Goal: Information Seeking & Learning: Learn about a topic

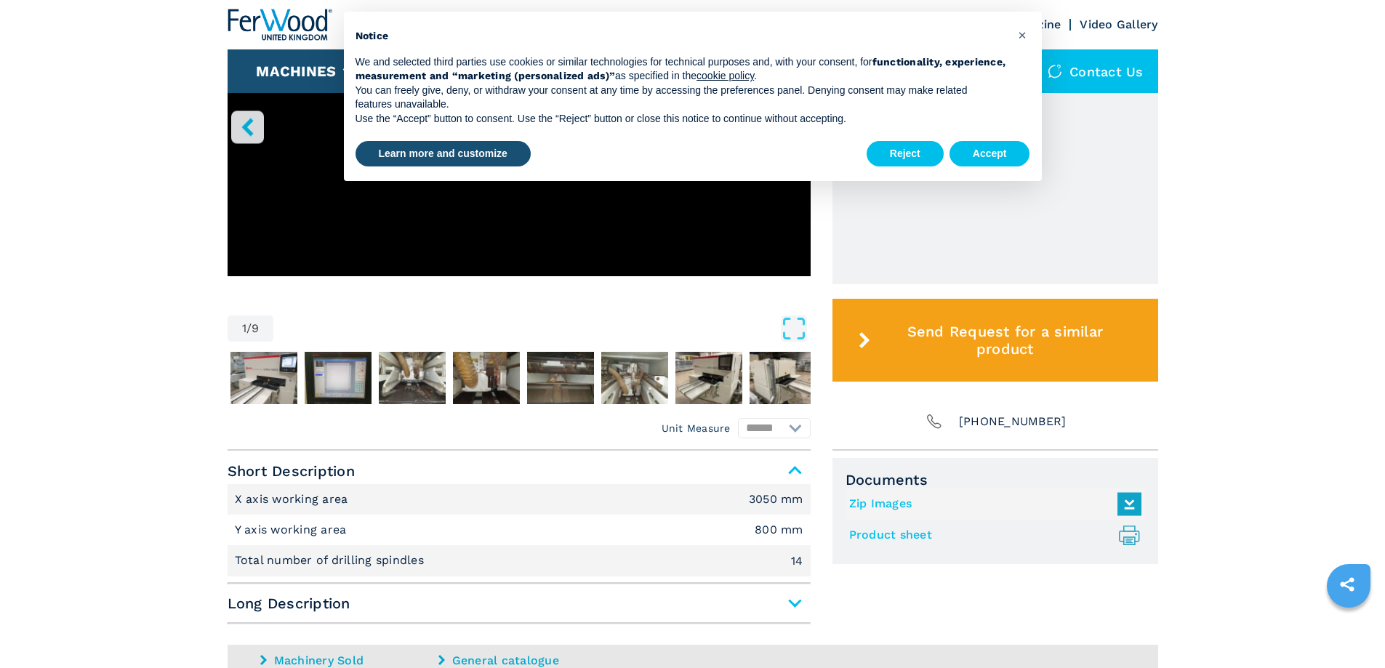
scroll to position [485, 0]
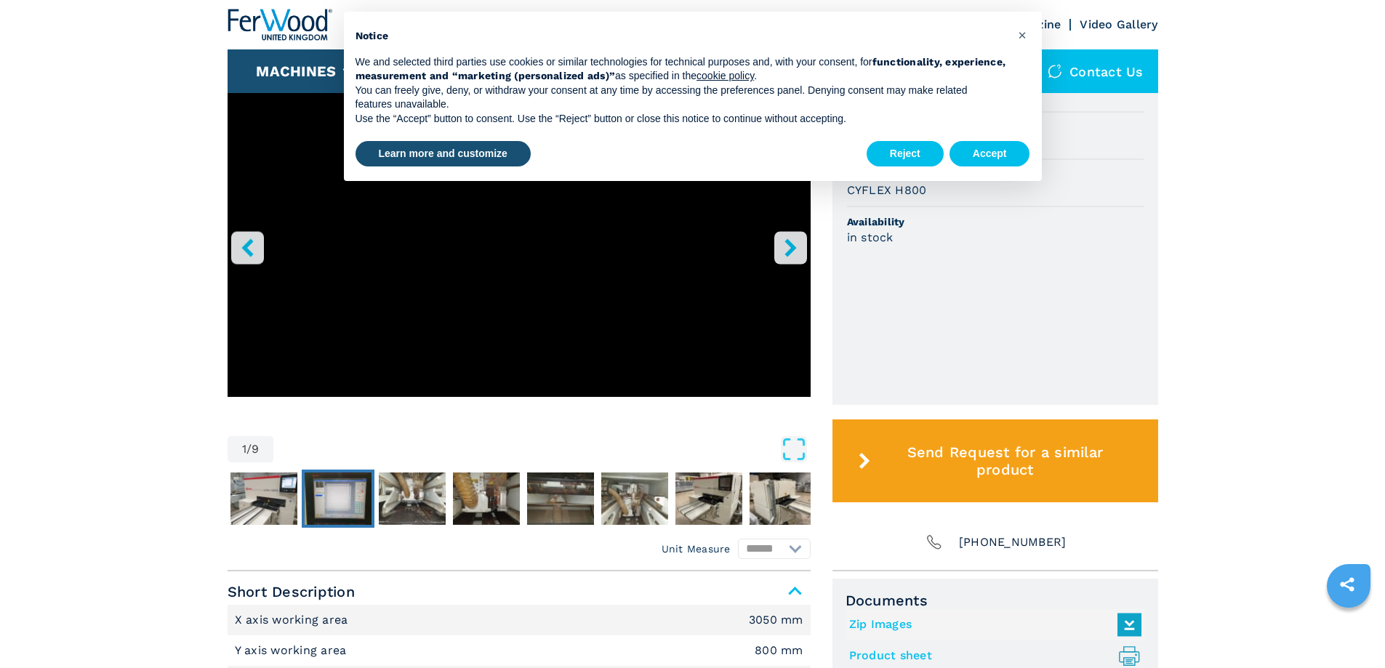
click at [325, 507] on img "Go to Slide 3" at bounding box center [338, 499] width 67 height 52
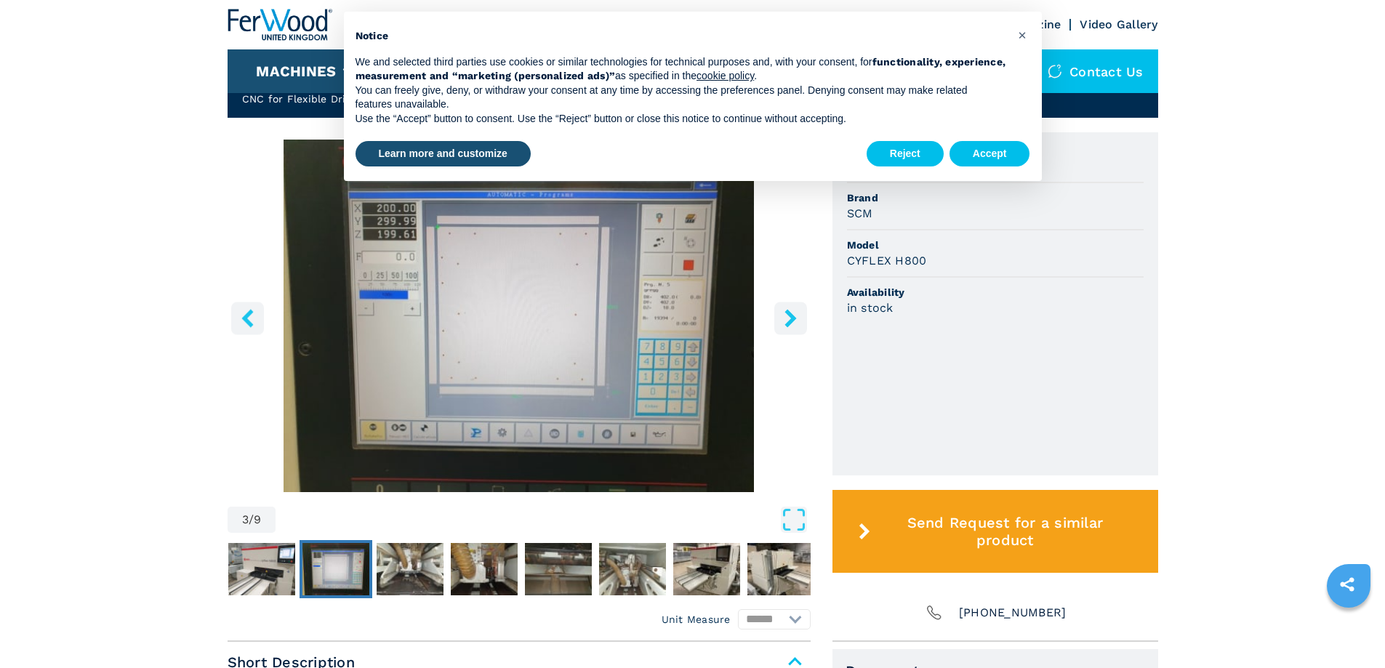
scroll to position [364, 0]
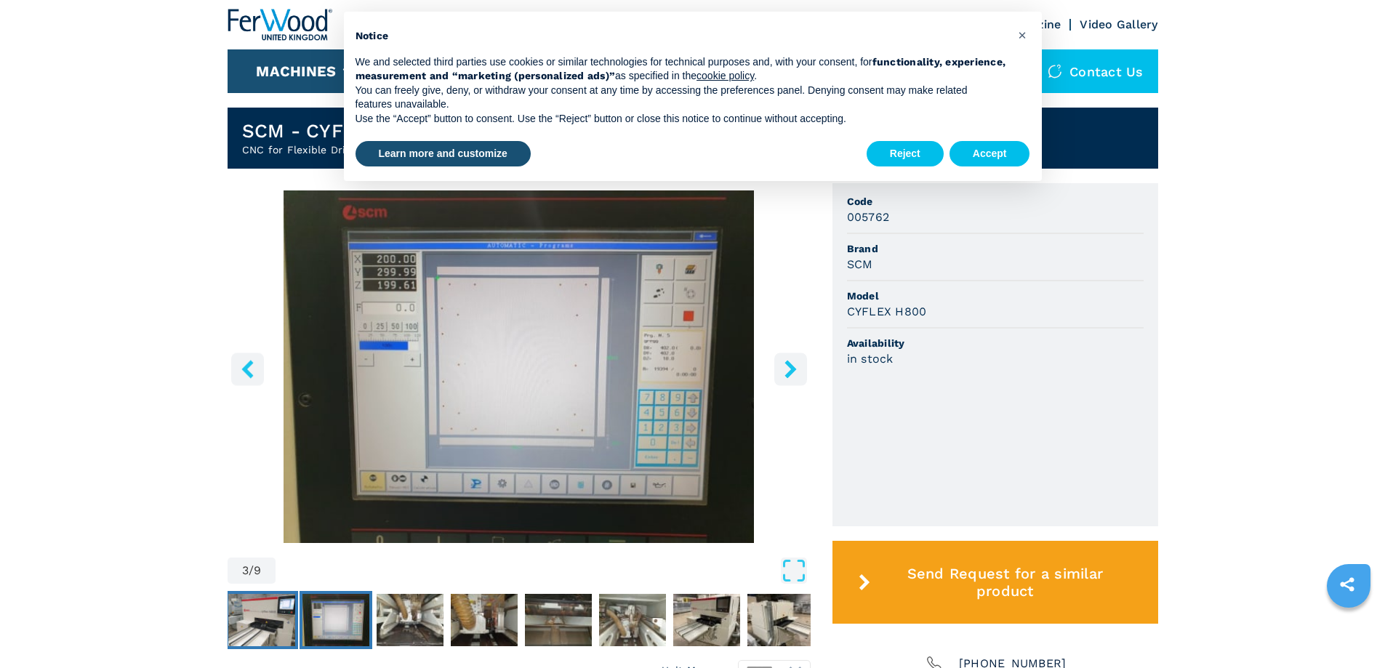
click at [281, 616] on img "Go to Slide 2" at bounding box center [261, 620] width 67 height 52
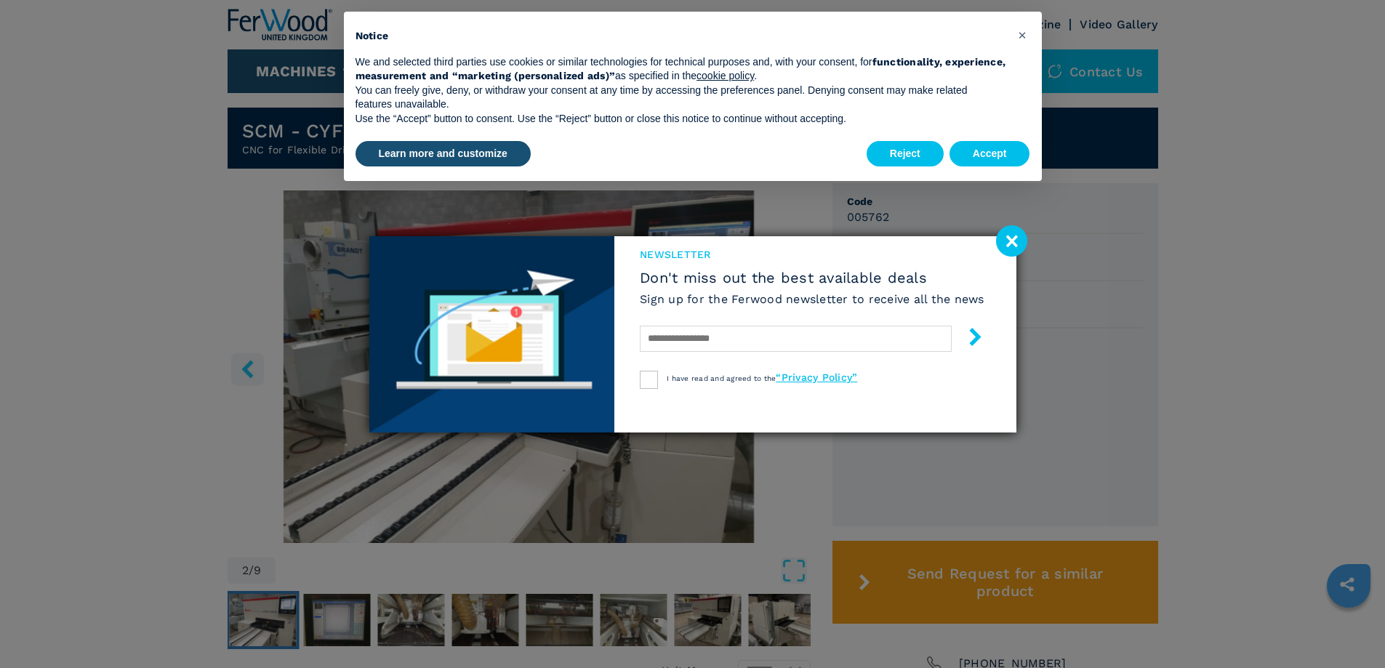
click at [424, 627] on div "newsletter Don't miss out the best available deals Sign up for the Ferwood news…" at bounding box center [692, 334] width 1385 height 668
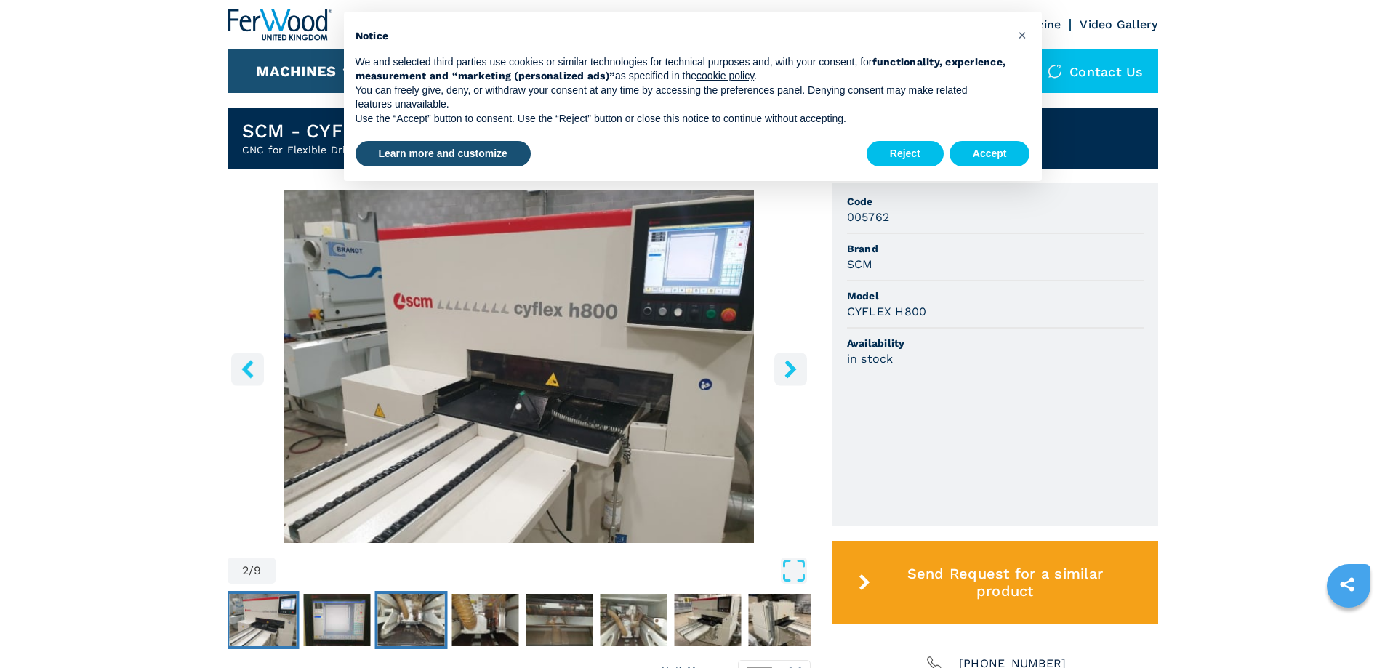
click at [392, 618] on img "Go to Slide 4" at bounding box center [410, 620] width 67 height 52
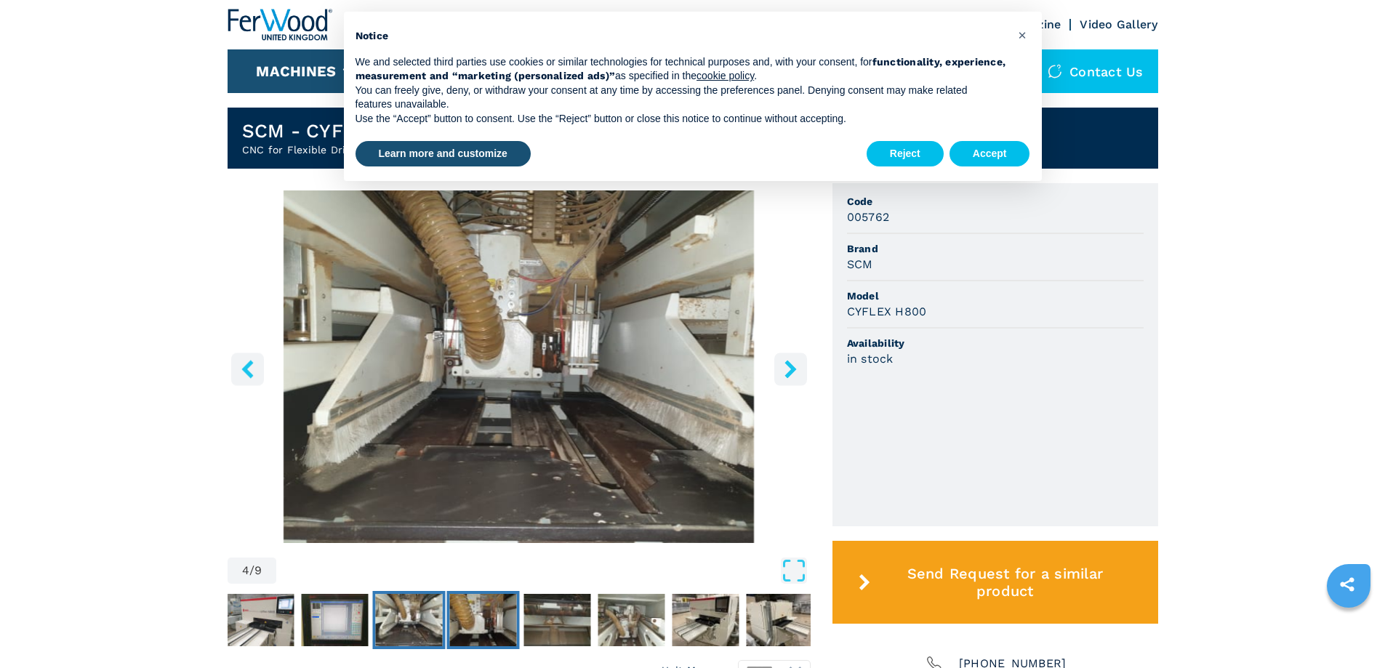
click at [471, 624] on img "Go to Slide 5" at bounding box center [482, 620] width 67 height 52
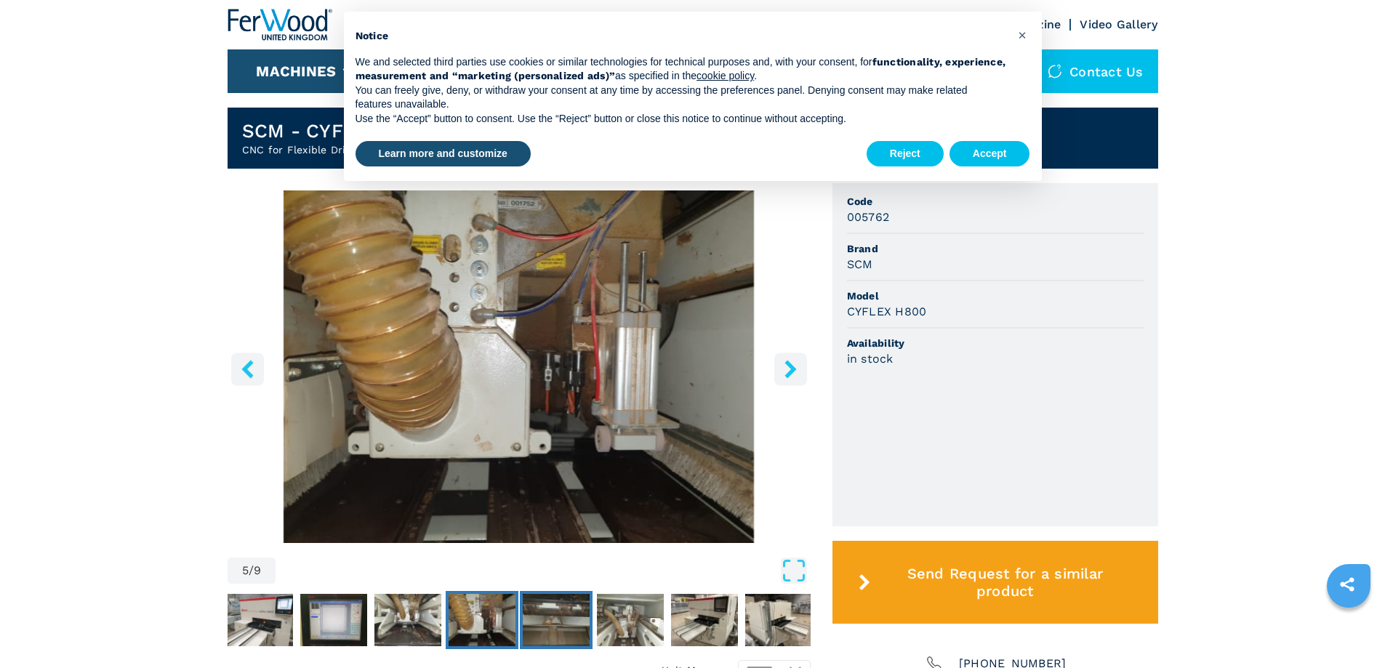
click at [544, 617] on img "Go to Slide 6" at bounding box center [556, 620] width 67 height 52
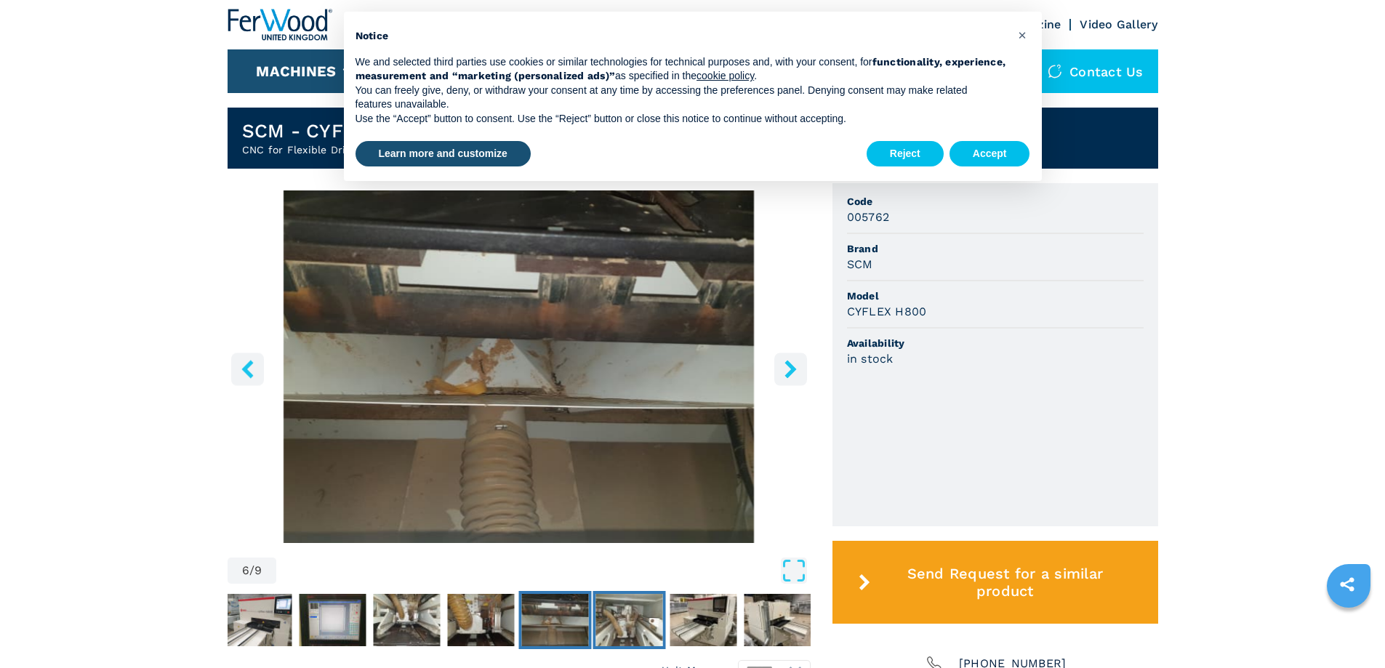
click at [615, 617] on img "Go to Slide 7" at bounding box center [629, 620] width 67 height 52
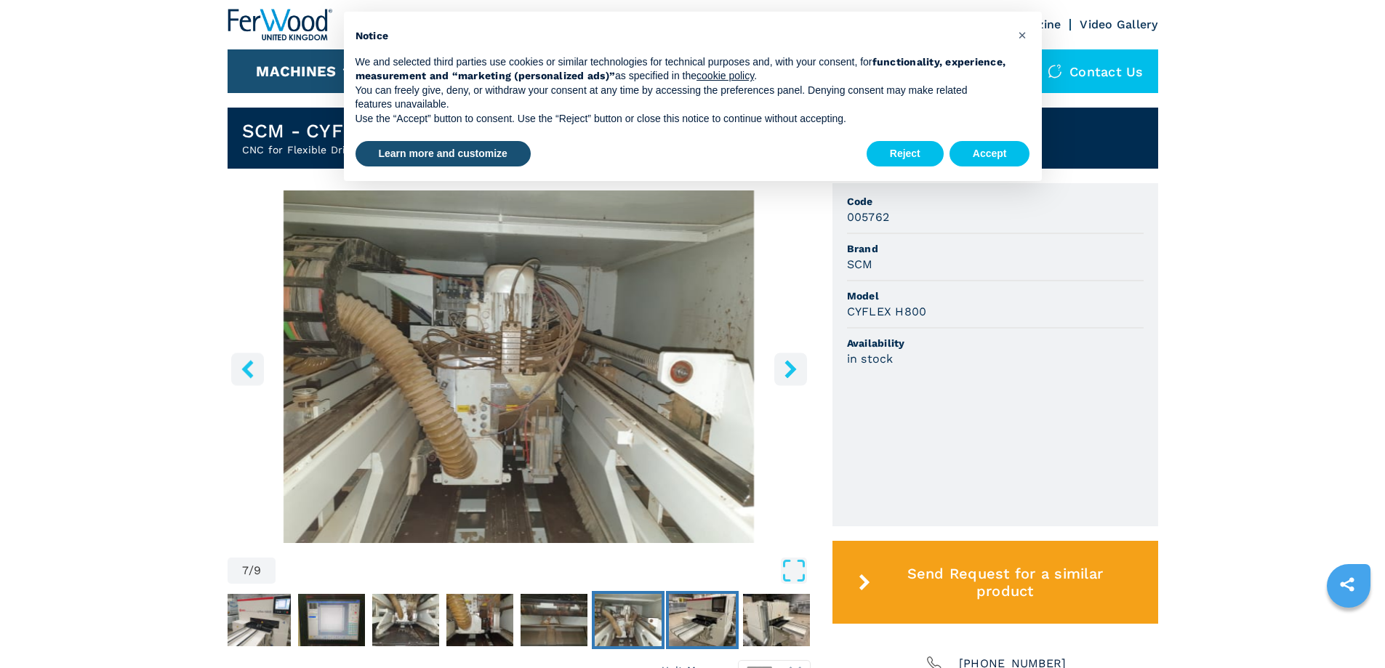
click at [696, 623] on img "Go to Slide 8" at bounding box center [702, 620] width 67 height 52
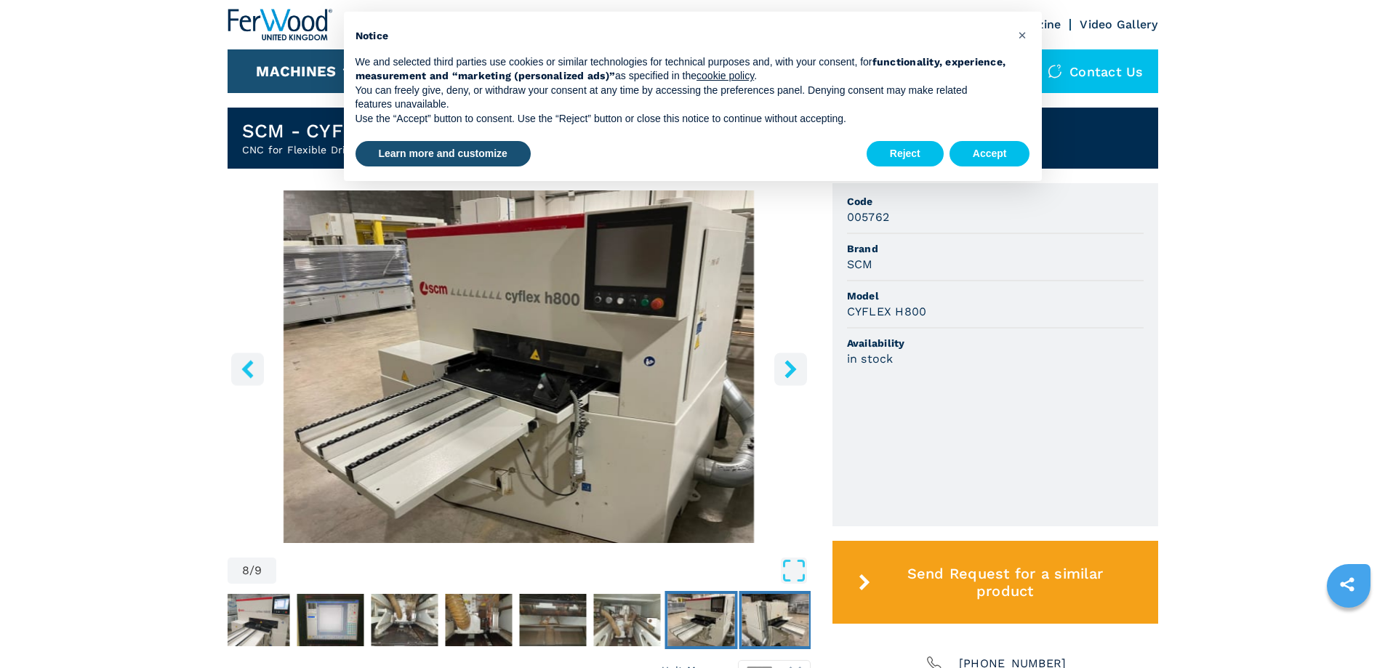
click at [761, 617] on img "Go to Slide 9" at bounding box center [775, 620] width 67 height 52
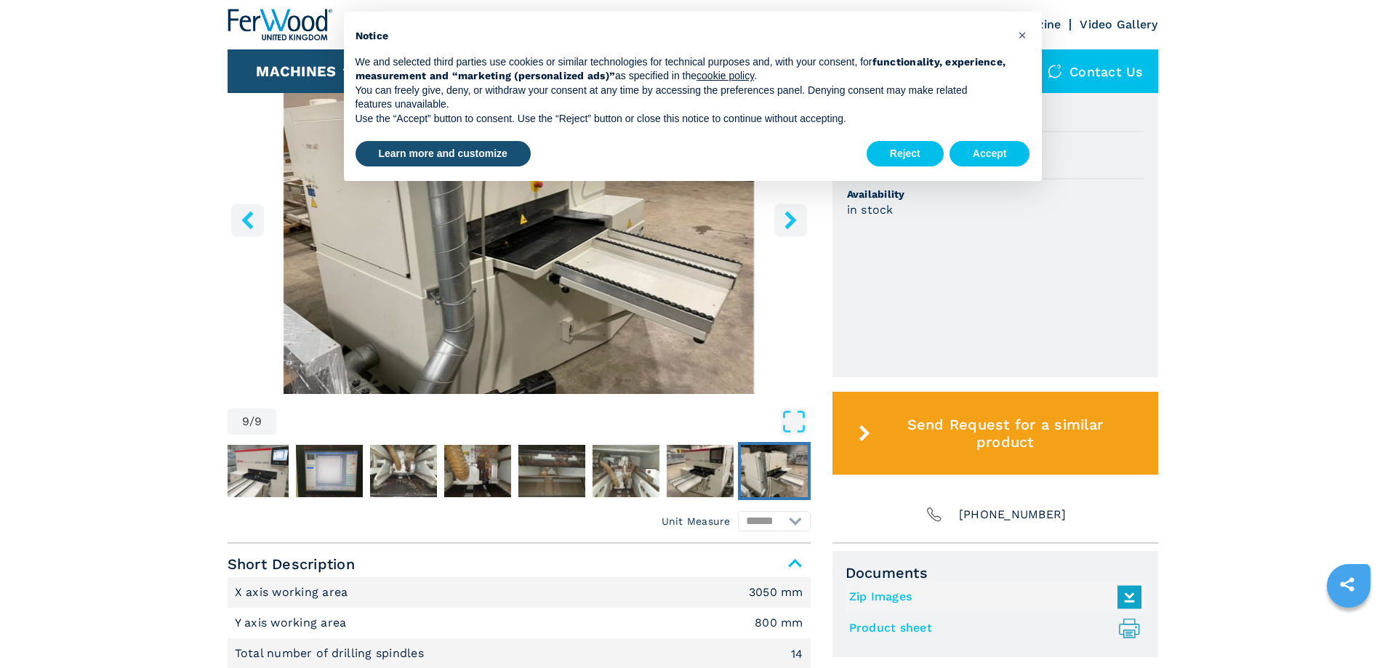
scroll to position [242, 0]
